Goal: Information Seeking & Learning: Learn about a topic

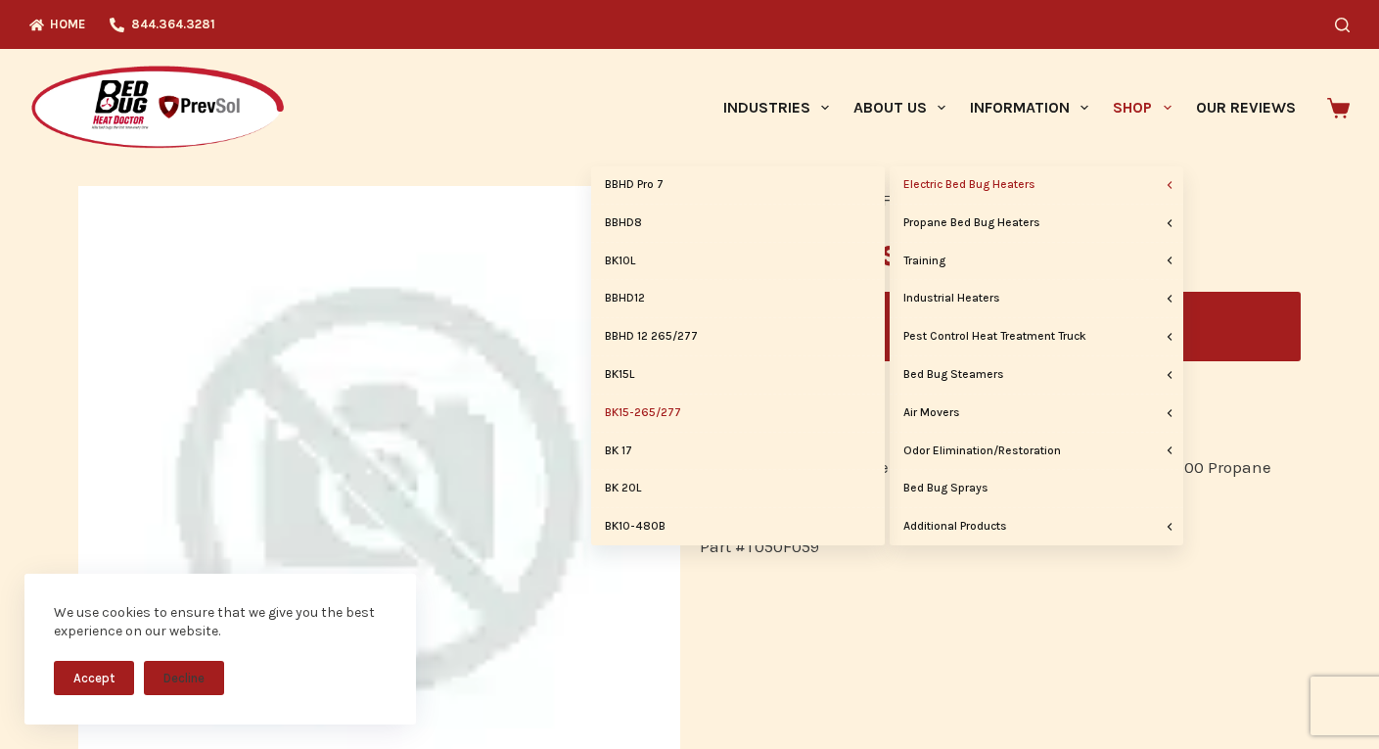
click at [671, 410] on link "BK15-265/277" at bounding box center [738, 412] width 294 height 37
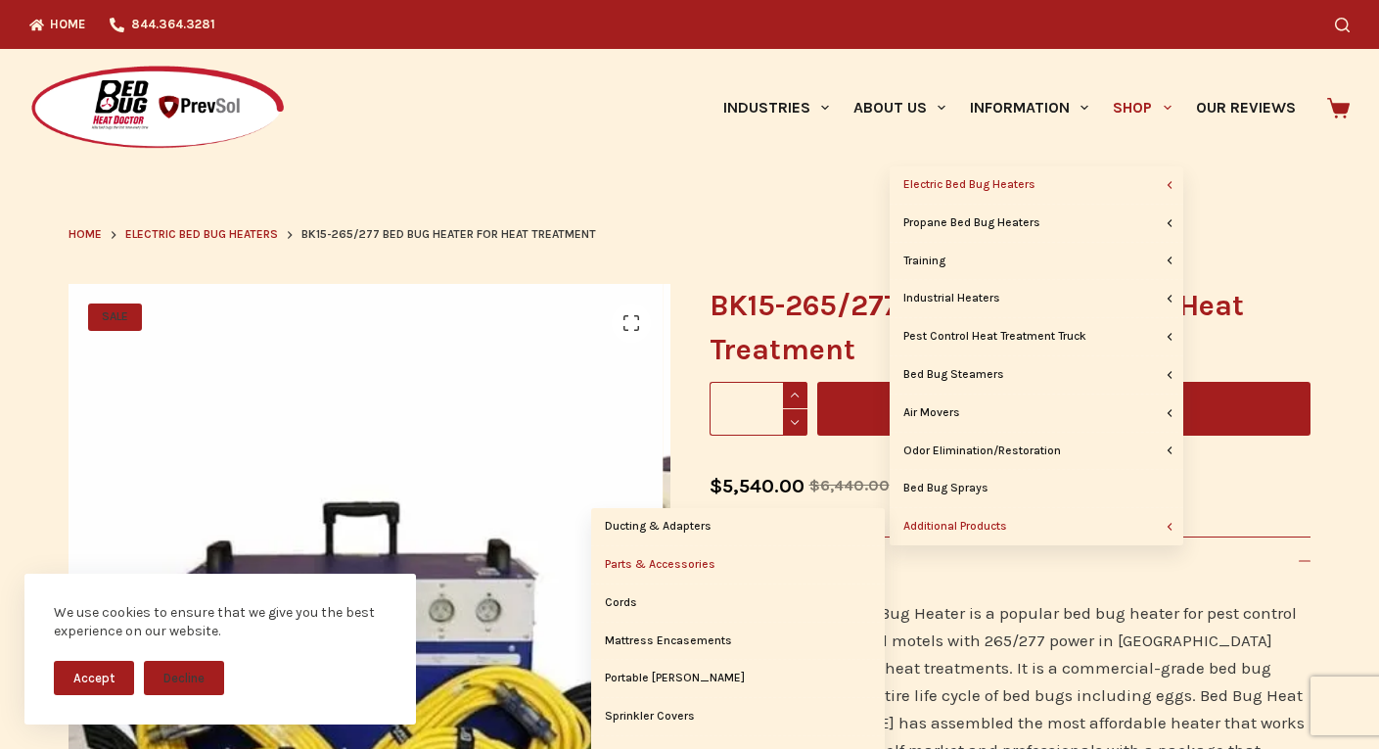
click at [720, 565] on link "Parts & Accessories" at bounding box center [738, 564] width 294 height 37
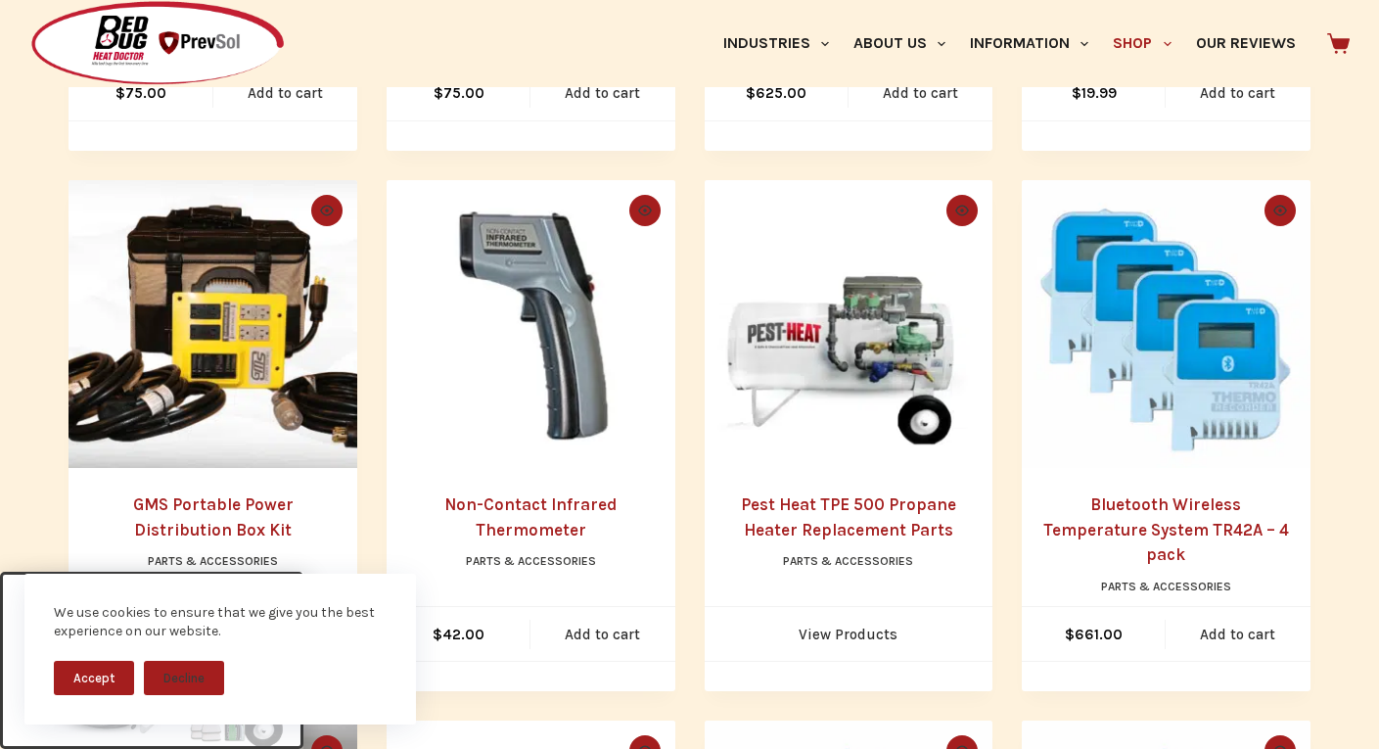
scroll to position [979, 0]
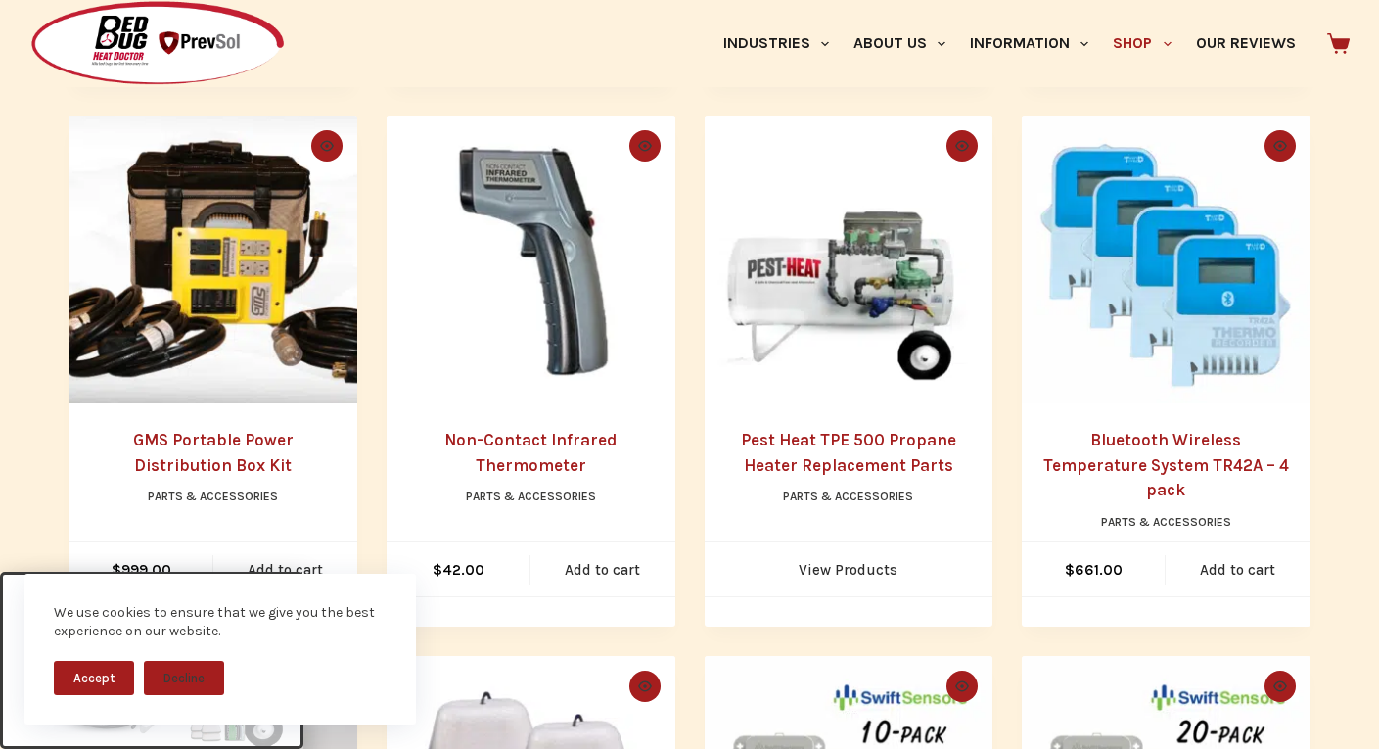
click at [173, 302] on img "GMS Portable Power Distribution Box Kit" at bounding box center [213, 260] width 289 height 289
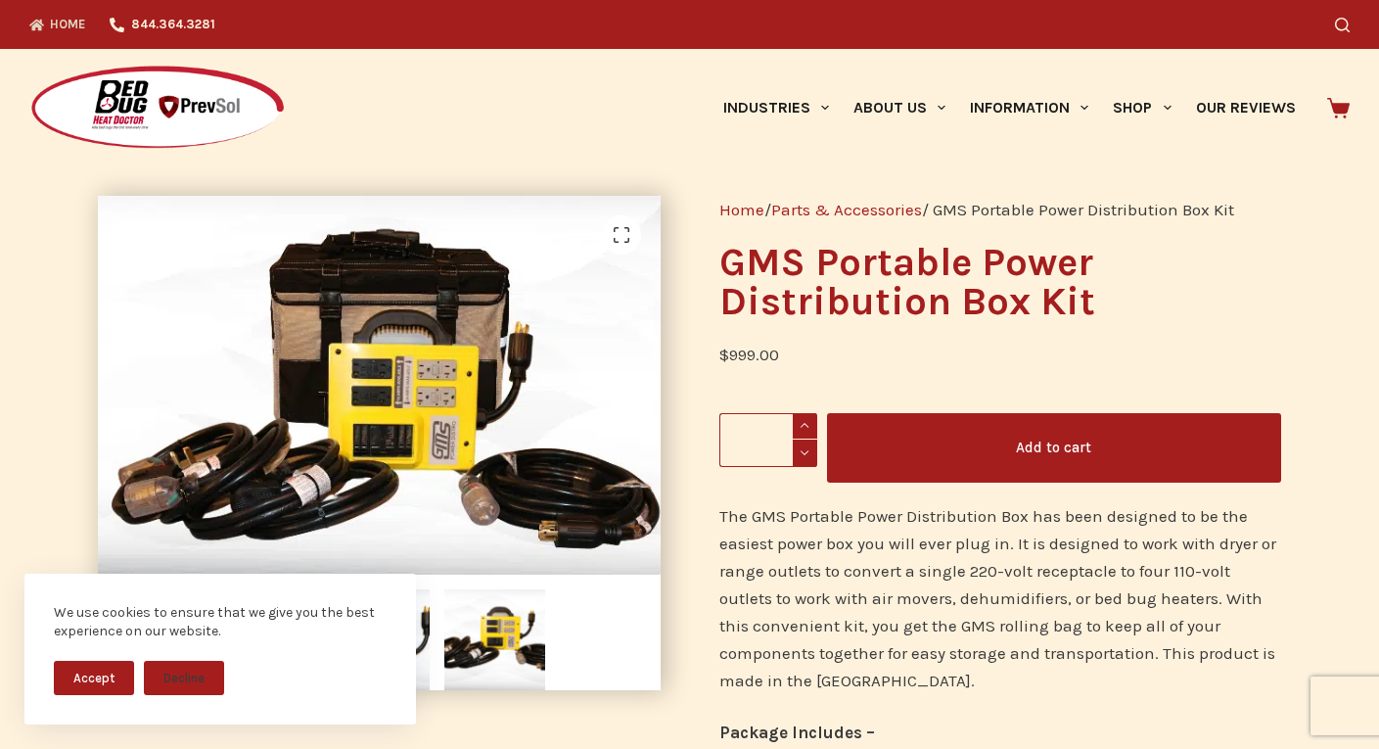
click at [45, 23] on link "Home" at bounding box center [63, 24] width 69 height 49
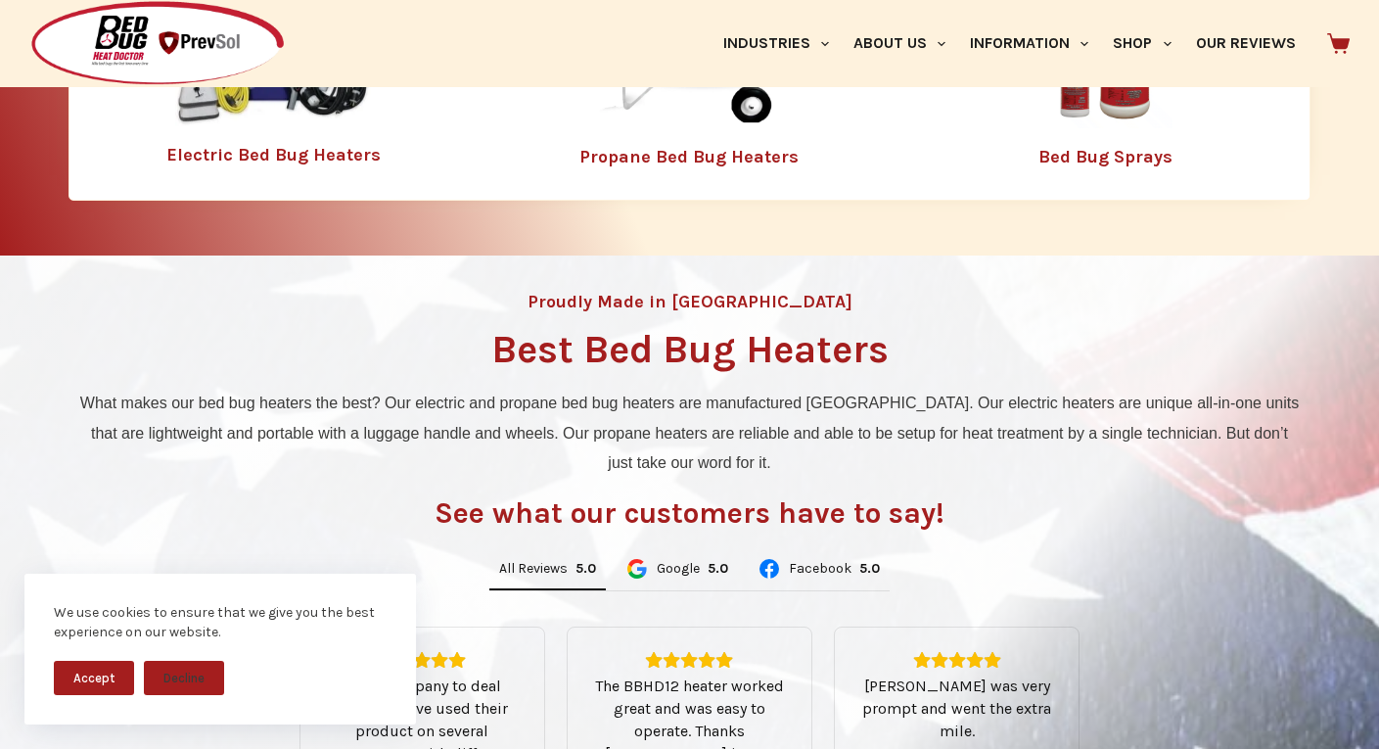
scroll to position [783, 0]
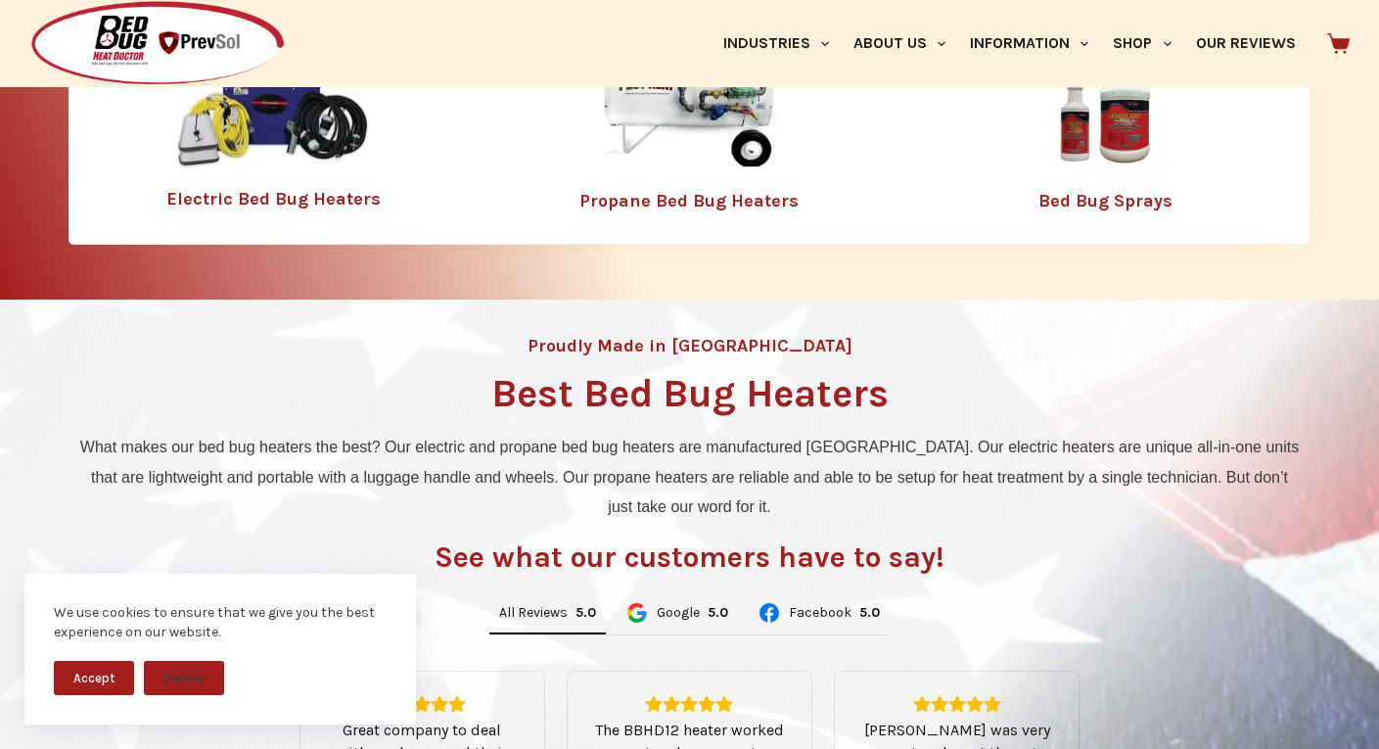
click at [276, 161] on img at bounding box center [273, 108] width 196 height 126
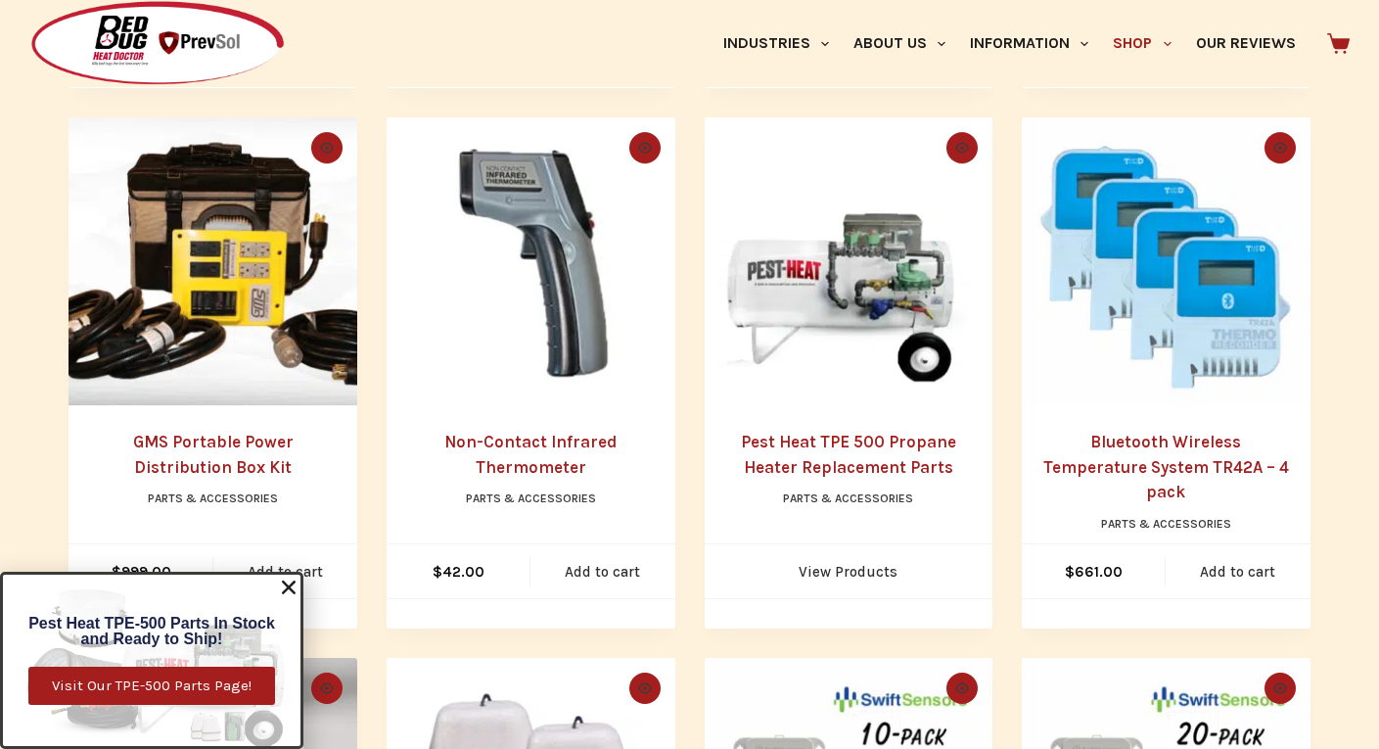
scroll to position [979, 0]
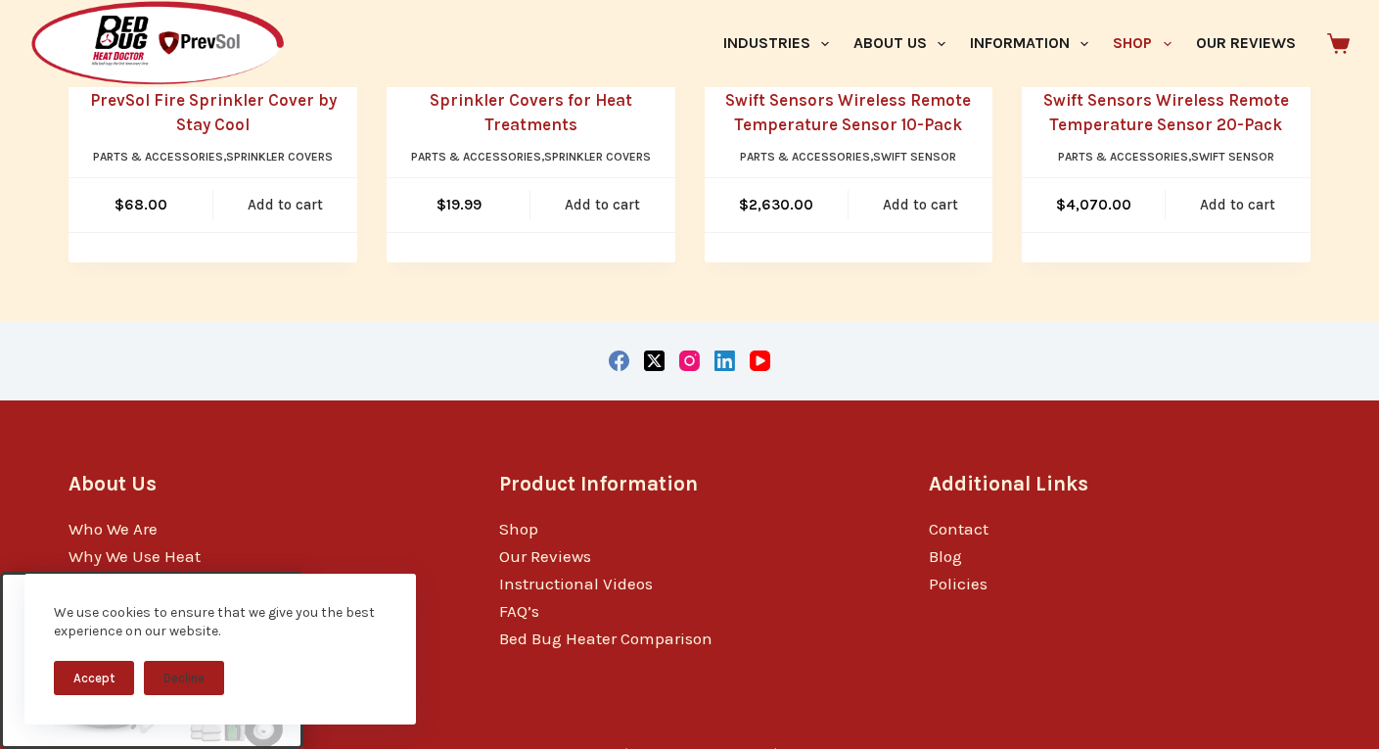
scroll to position [1866, 0]
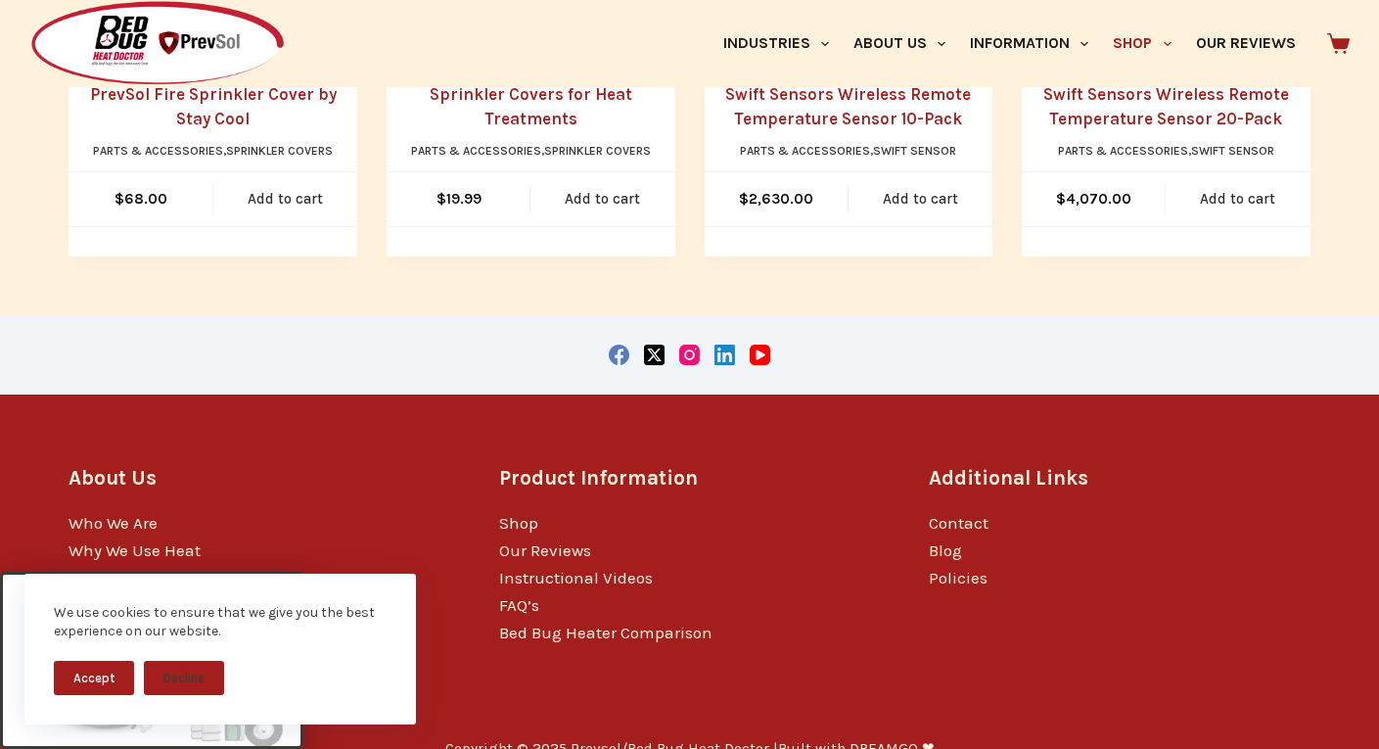
click at [97, 673] on button "Accept" at bounding box center [94, 678] width 80 height 34
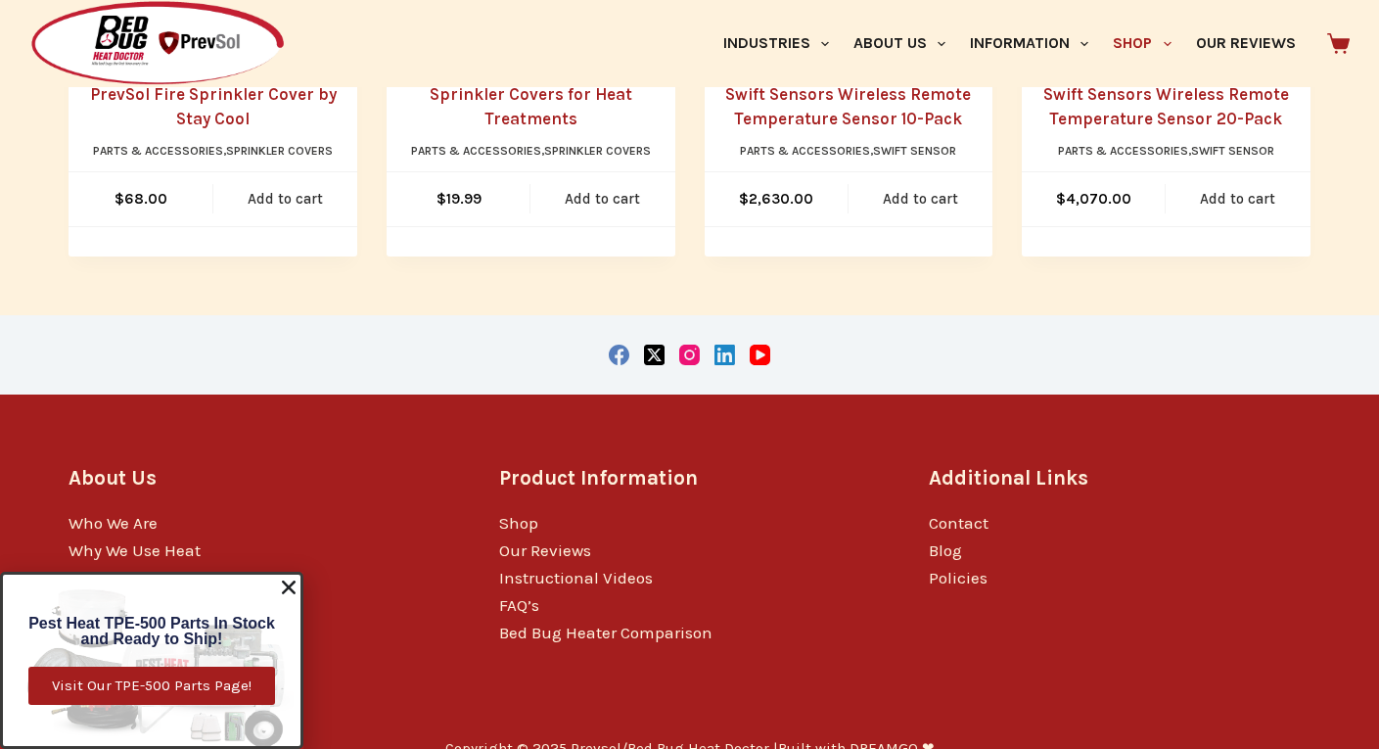
click at [286, 585] on icon "Close" at bounding box center [289, 588] width 20 height 20
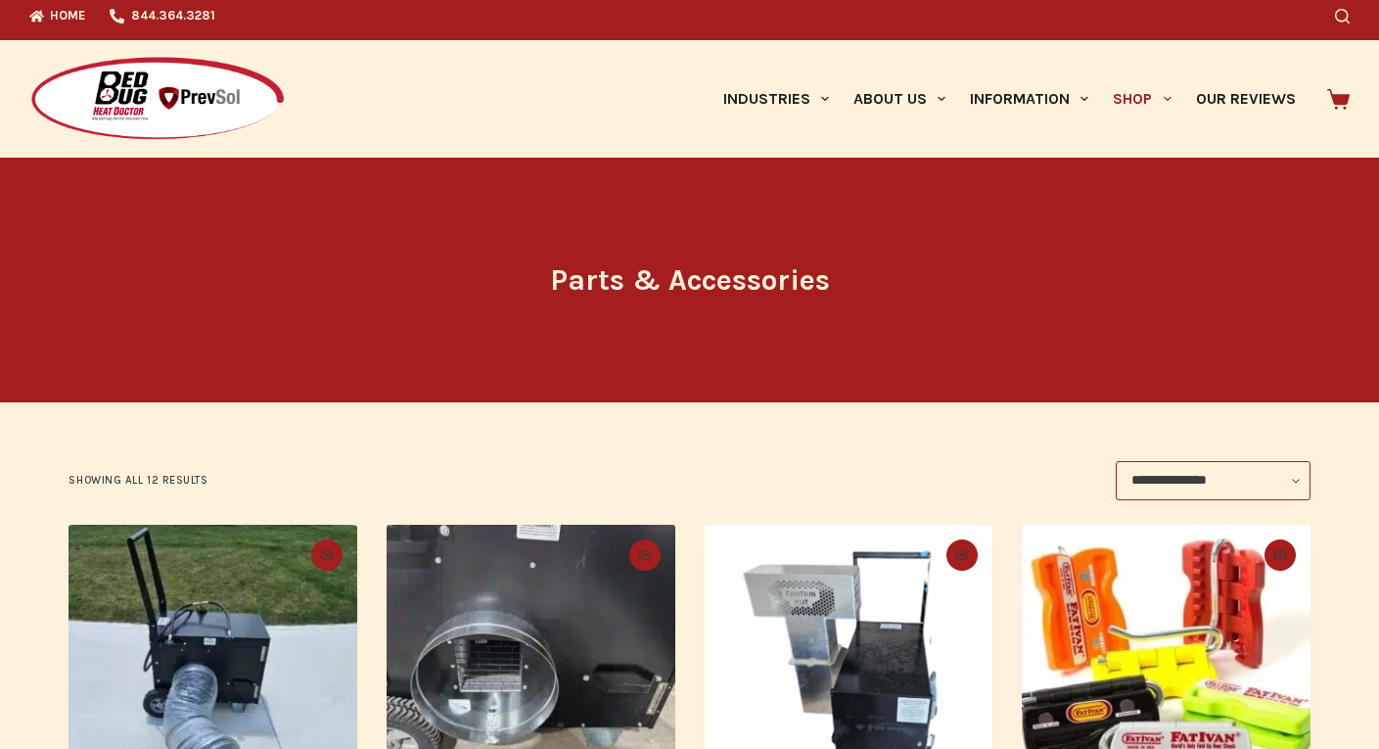
scroll to position [0, 0]
